Goal: Task Accomplishment & Management: Use online tool/utility

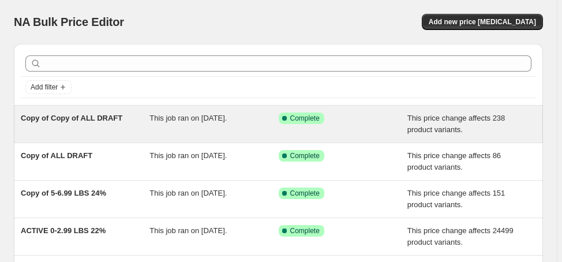
click at [107, 118] on span "Copy of Copy of ALL DRAFT" at bounding box center [72, 118] width 102 height 9
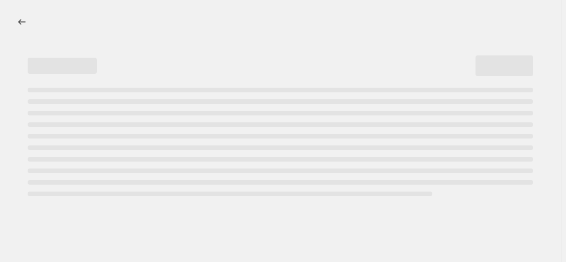
select select "margin"
select select "no_change"
select select "vendor"
select select "not_equal"
select select "product_status"
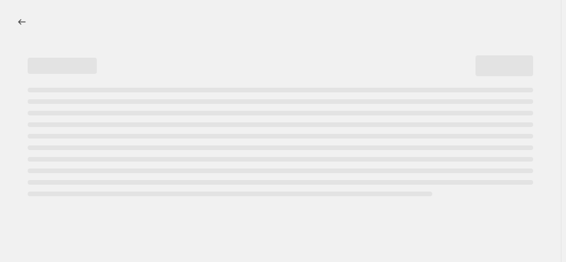
select select "draft"
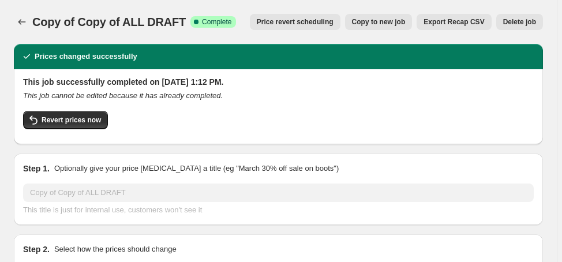
click at [519, 30] on div "Copy of Copy of ALL DRAFT. This page is ready Copy of Copy of ALL DRAFT Success…" at bounding box center [278, 22] width 529 height 44
click at [528, 21] on span "Delete job" at bounding box center [519, 21] width 33 height 9
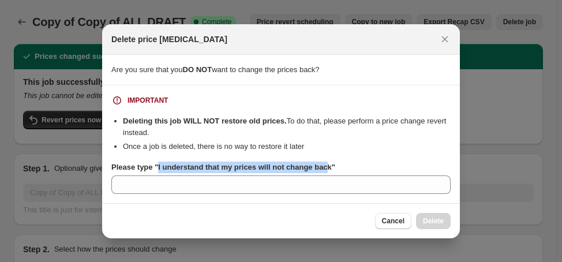
drag, startPoint x: 156, startPoint y: 167, endPoint x: 325, endPoint y: 165, distance: 169.0
click at [325, 165] on b "Please type "I understand that my prices will not change back"" at bounding box center [223, 167] width 224 height 9
drag, startPoint x: 328, startPoint y: 166, endPoint x: 157, endPoint y: 168, distance: 170.8
click at [157, 168] on b "Please type "I understand that my prices will not change back"" at bounding box center [223, 167] width 224 height 9
copy b "I understand that my prices will not change back"
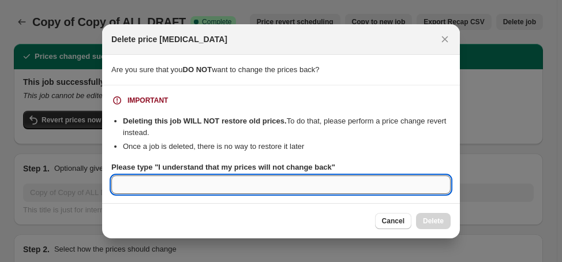
paste input "I understand that my prices will not change back"
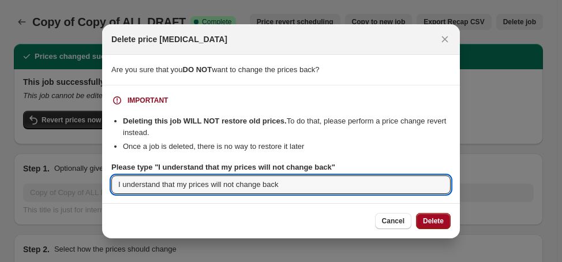
type input "I understand that my prices will not change back"
click at [429, 220] on span "Delete" at bounding box center [433, 220] width 21 height 9
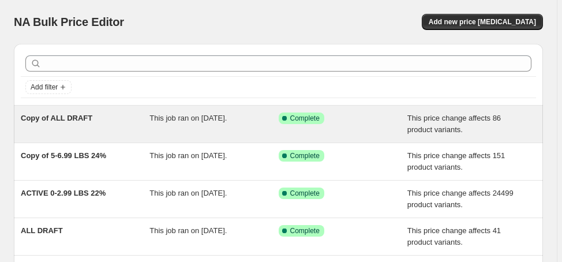
click at [74, 115] on span "Copy of ALL DRAFT" at bounding box center [57, 118] width 72 height 9
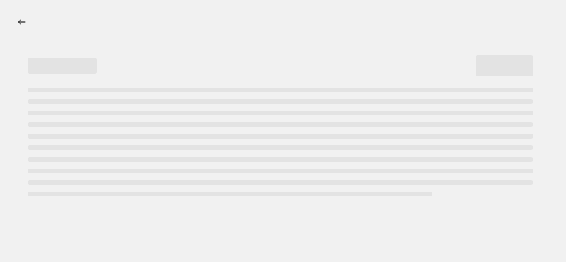
select select "margin"
select select "no_change"
select select "vendor"
select select "not_equal"
select select "product_status"
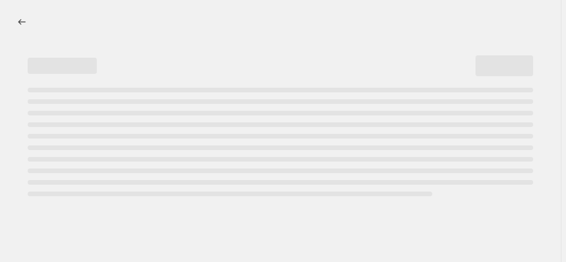
select select "draft"
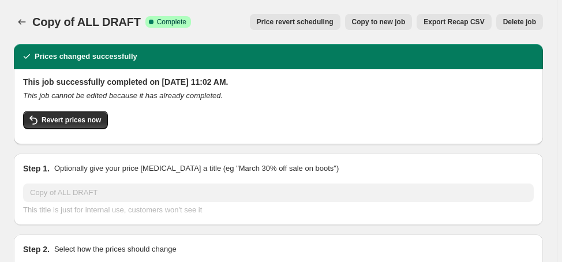
click at [393, 27] on button "Copy to new job" at bounding box center [378, 22] width 67 height 16
select select "margin"
select select "no_change"
select select "vendor"
select select "not_equal"
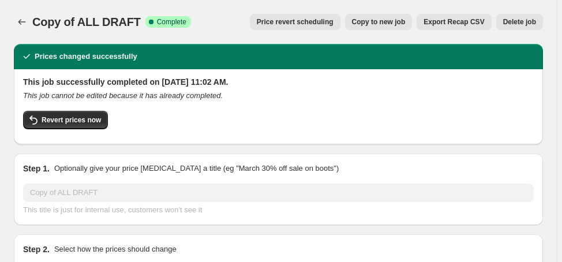
select select "product_status"
select select "draft"
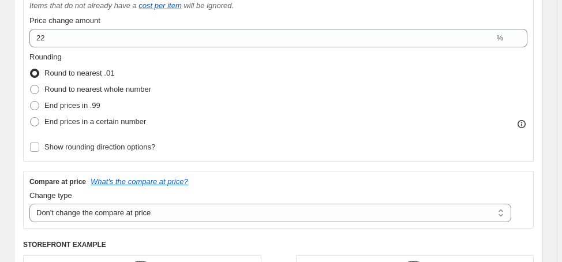
scroll to position [277, 0]
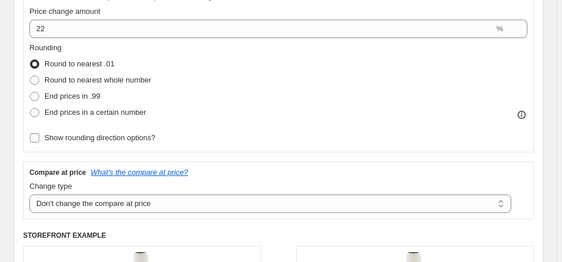
click at [135, 138] on span "Show rounding direction options?" at bounding box center [99, 137] width 111 height 9
click at [39, 138] on input "Show rounding direction options?" at bounding box center [34, 137] width 9 height 9
checkbox input "true"
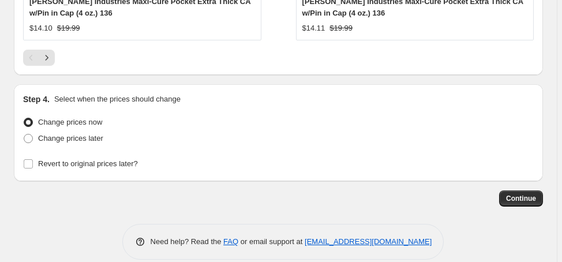
scroll to position [1518, 0]
click at [529, 194] on span "Continue" at bounding box center [521, 198] width 30 height 9
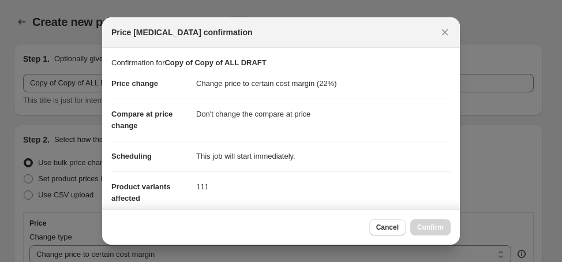
scroll to position [0, 0]
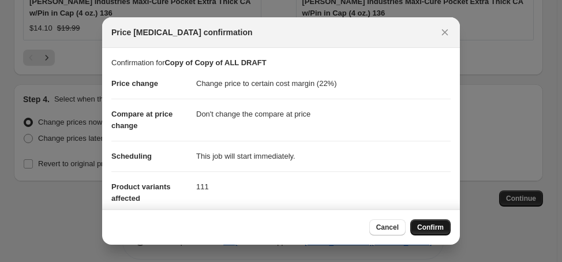
click at [433, 231] on button "Confirm" at bounding box center [430, 227] width 40 height 16
